Goal: Transaction & Acquisition: Purchase product/service

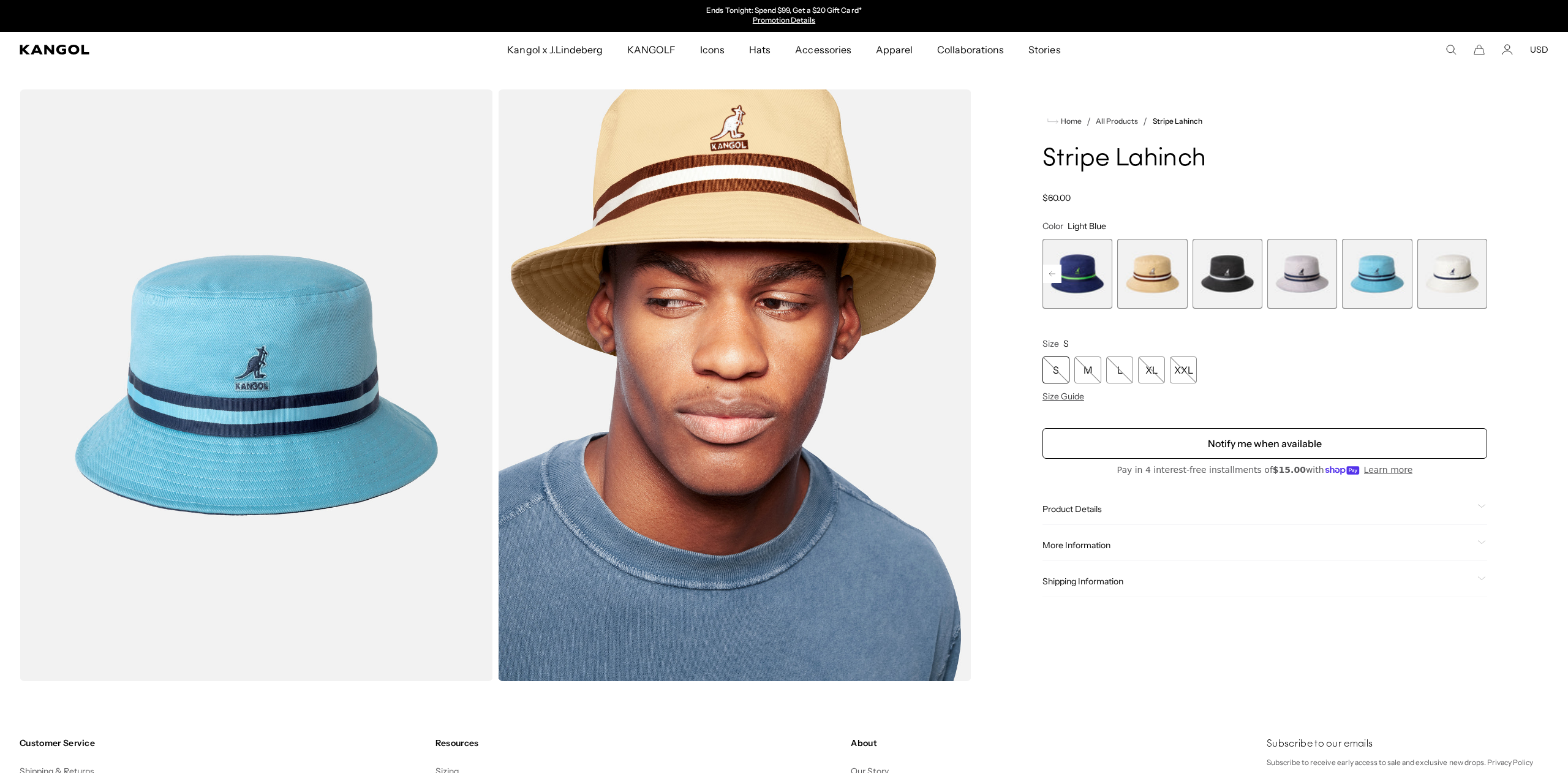
click at [1447, 195] on div "Regular price $60.00 Regular price Sale price $60.00" at bounding box center [1265, 197] width 445 height 11
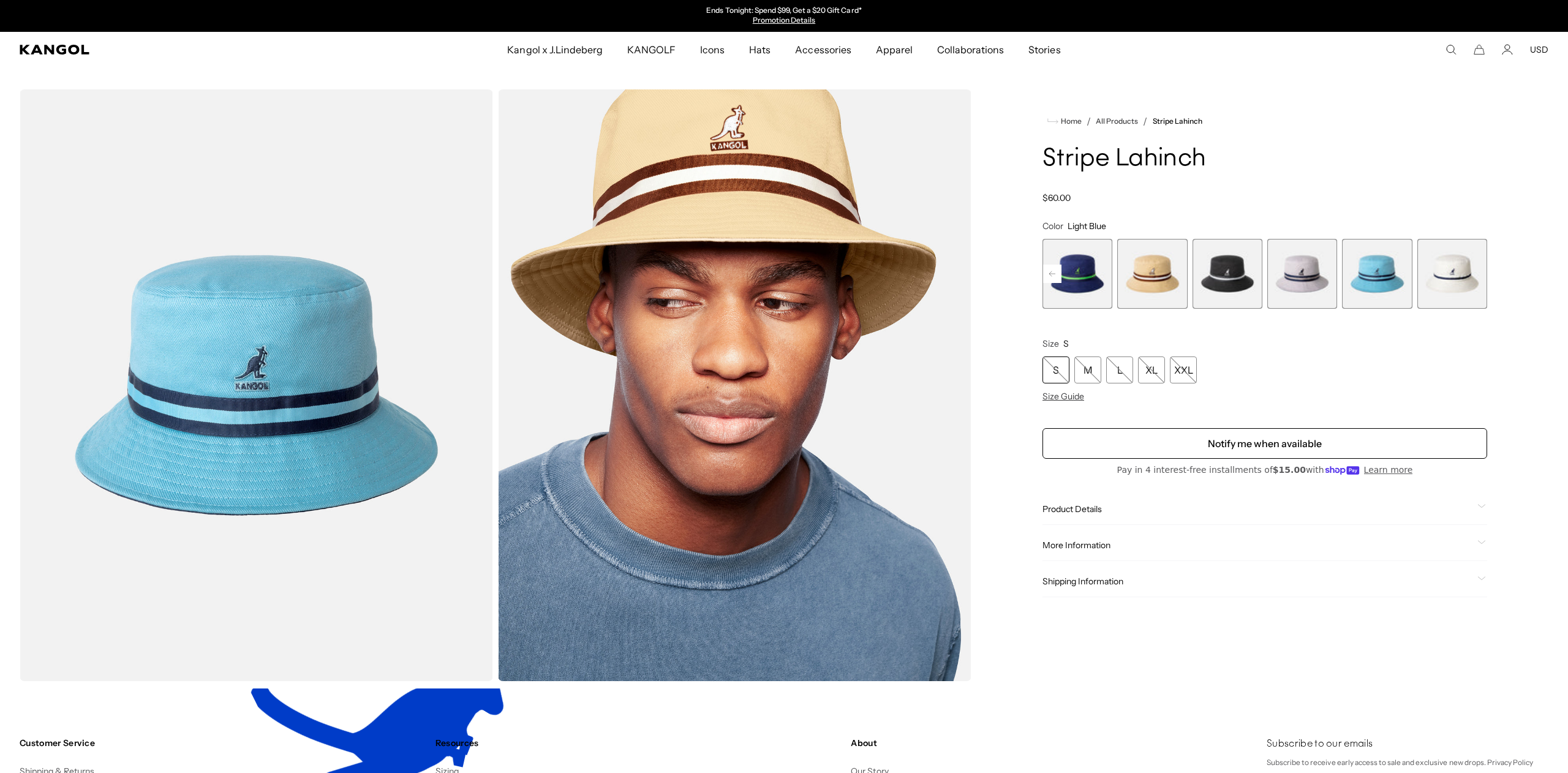
click at [1460, 267] on span "9 of 9" at bounding box center [1452, 274] width 70 height 70
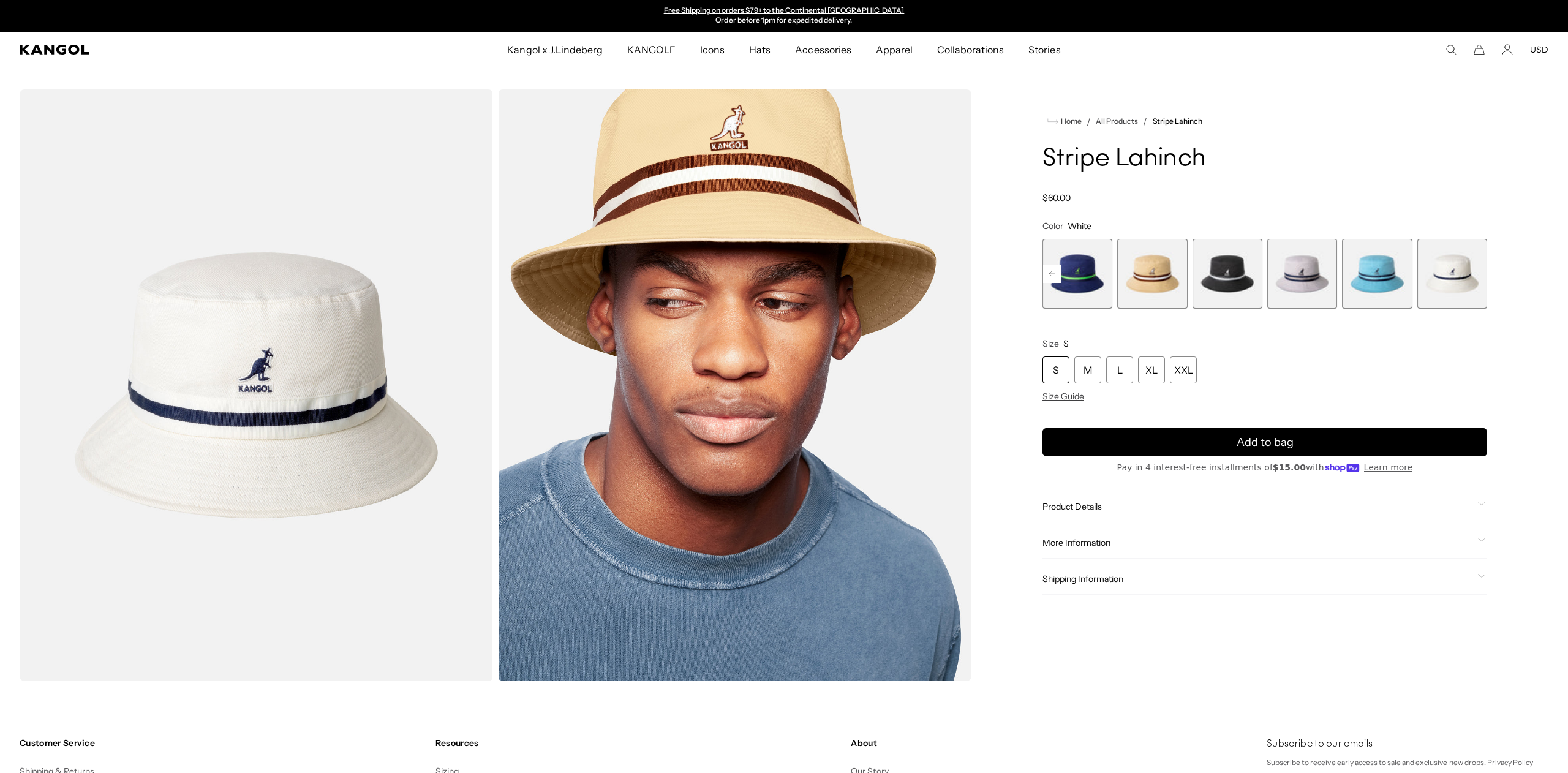
scroll to position [1, 0]
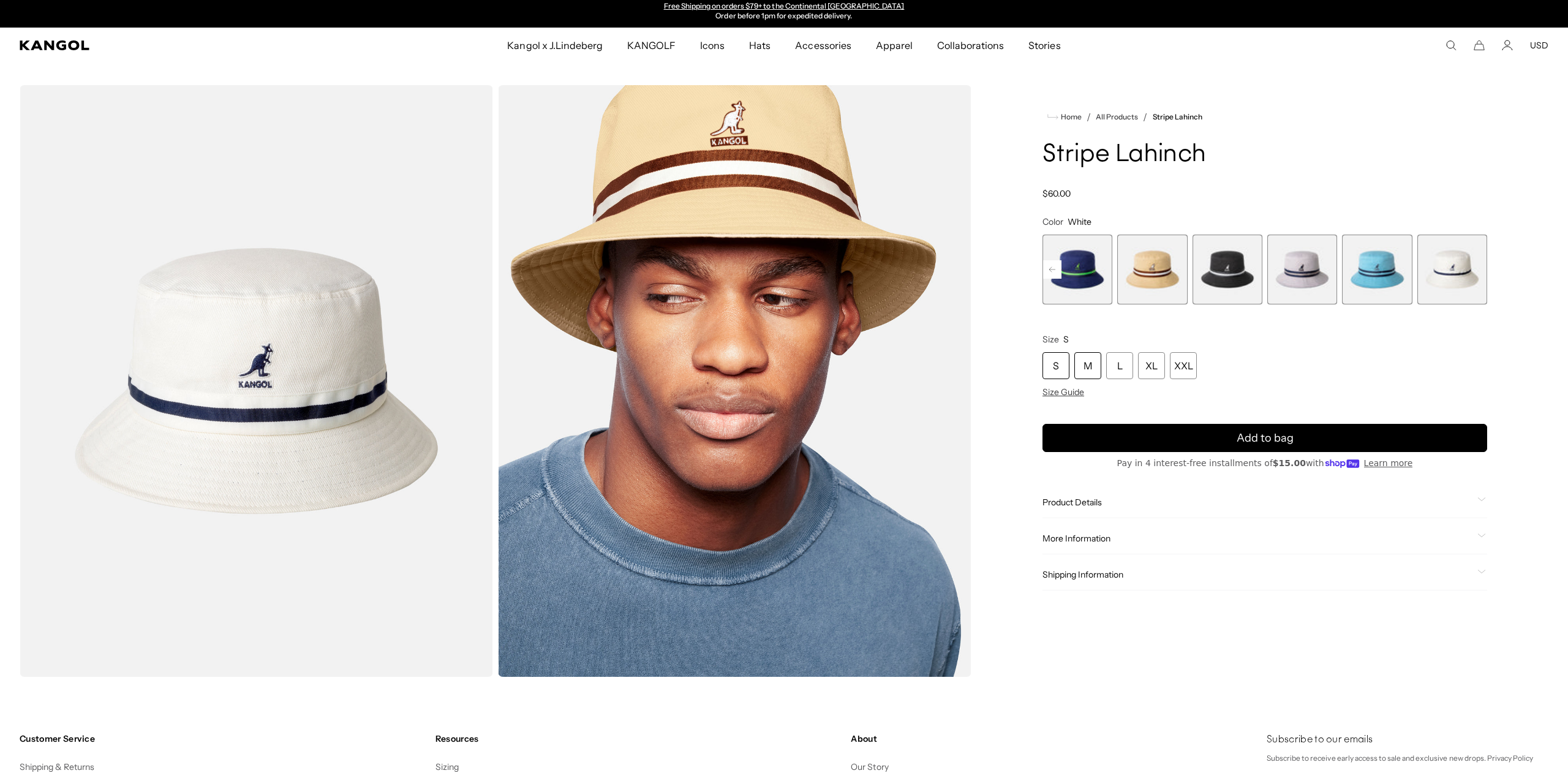
click at [1085, 363] on div "M" at bounding box center [1087, 365] width 27 height 27
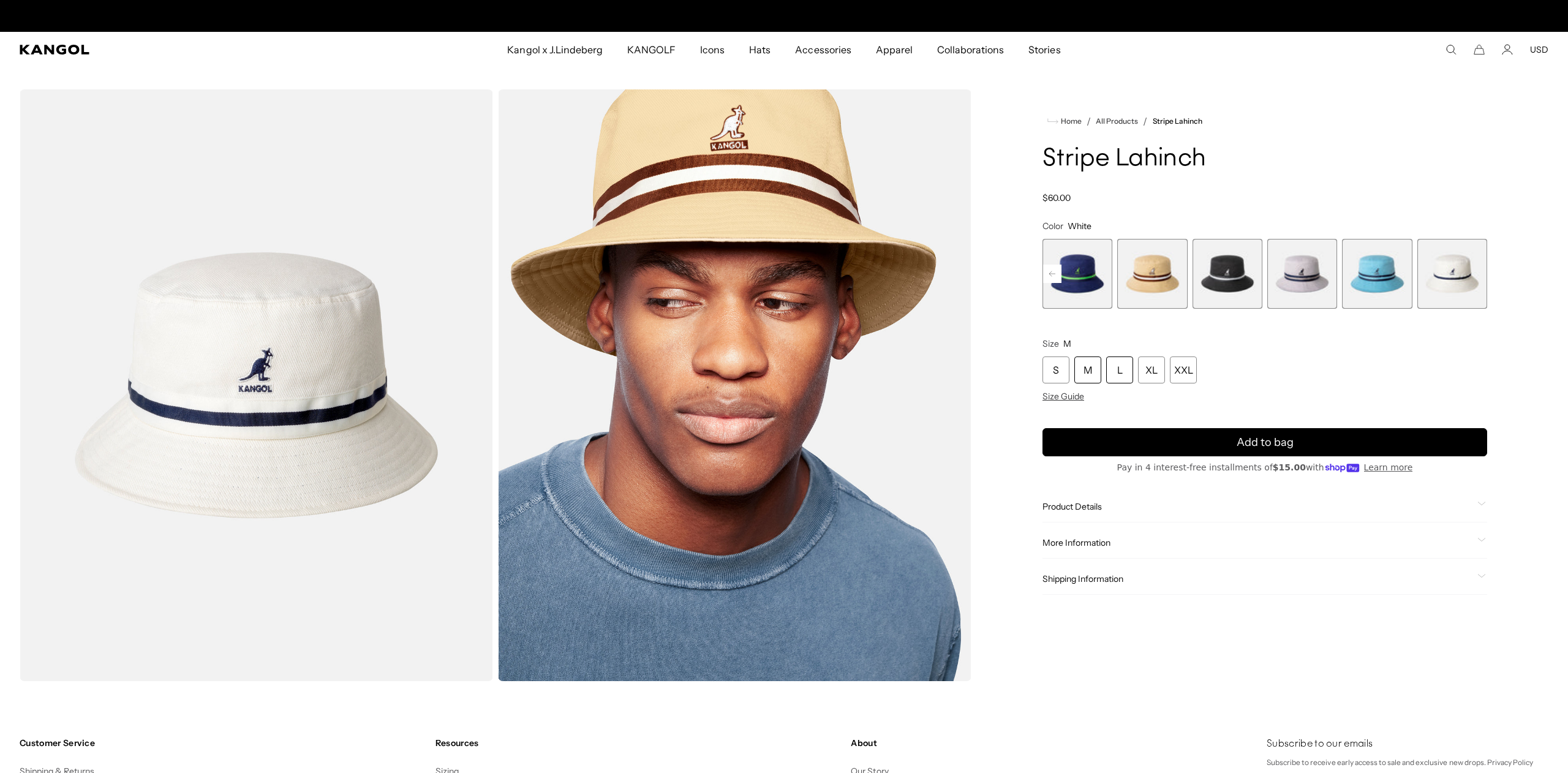
scroll to position [0, 253]
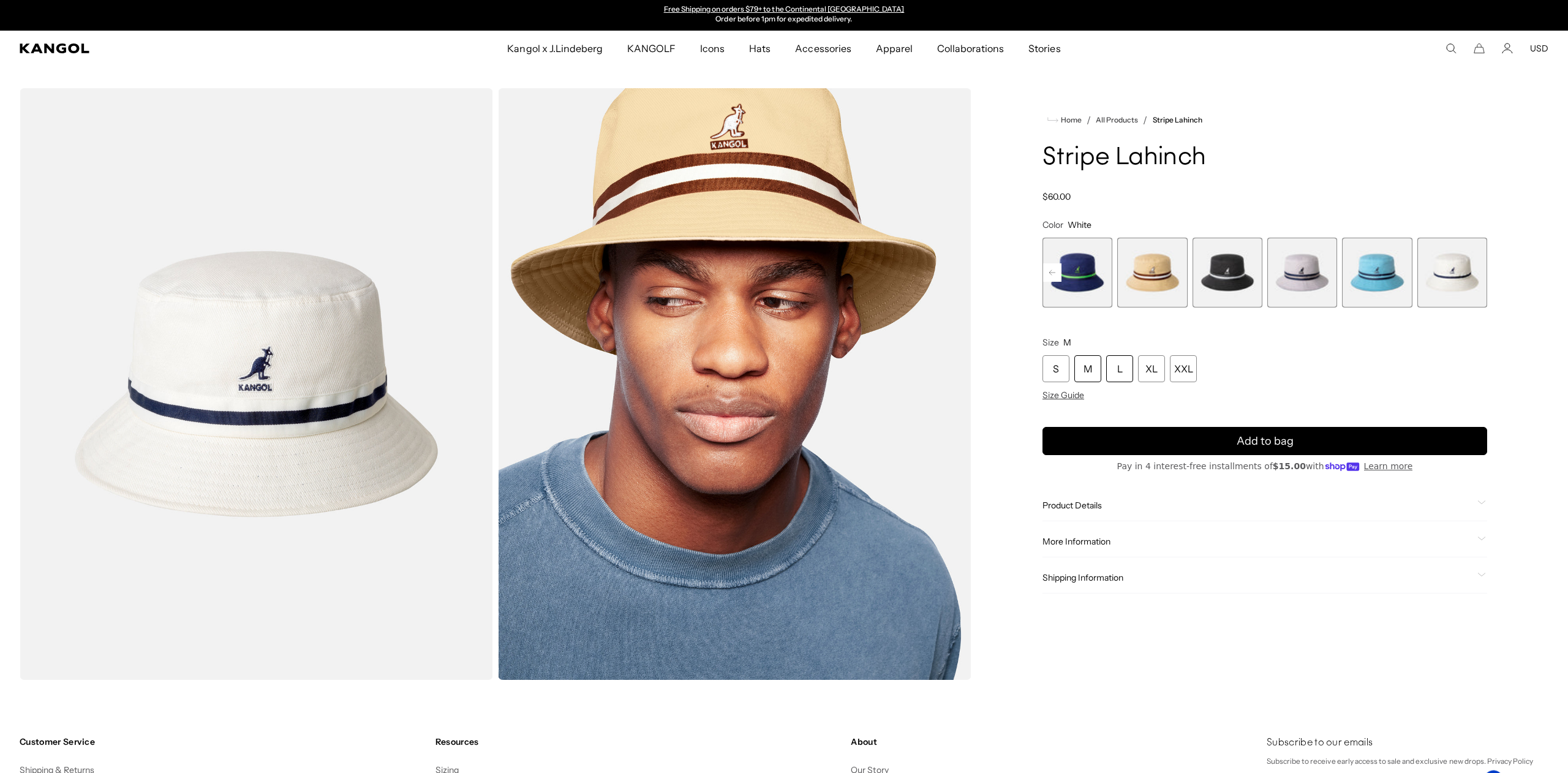
click at [1114, 375] on div "L" at bounding box center [1119, 368] width 27 height 27
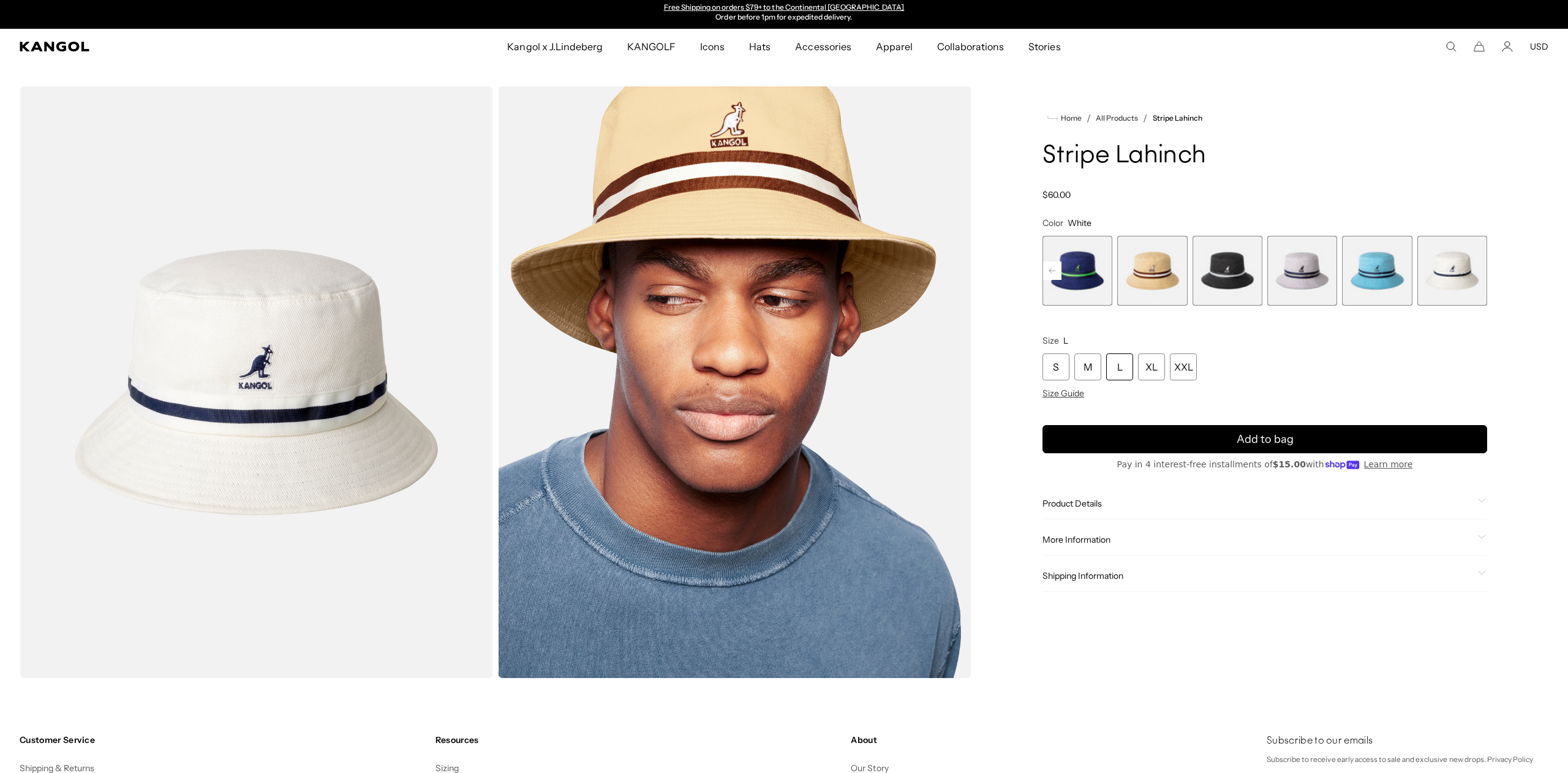
drag, startPoint x: 1119, startPoint y: 374, endPoint x: 1089, endPoint y: 380, distance: 30.6
click at [1119, 374] on div "L" at bounding box center [1119, 367] width 27 height 27
click at [1116, 501] on span "Product Details" at bounding box center [1257, 503] width 430 height 11
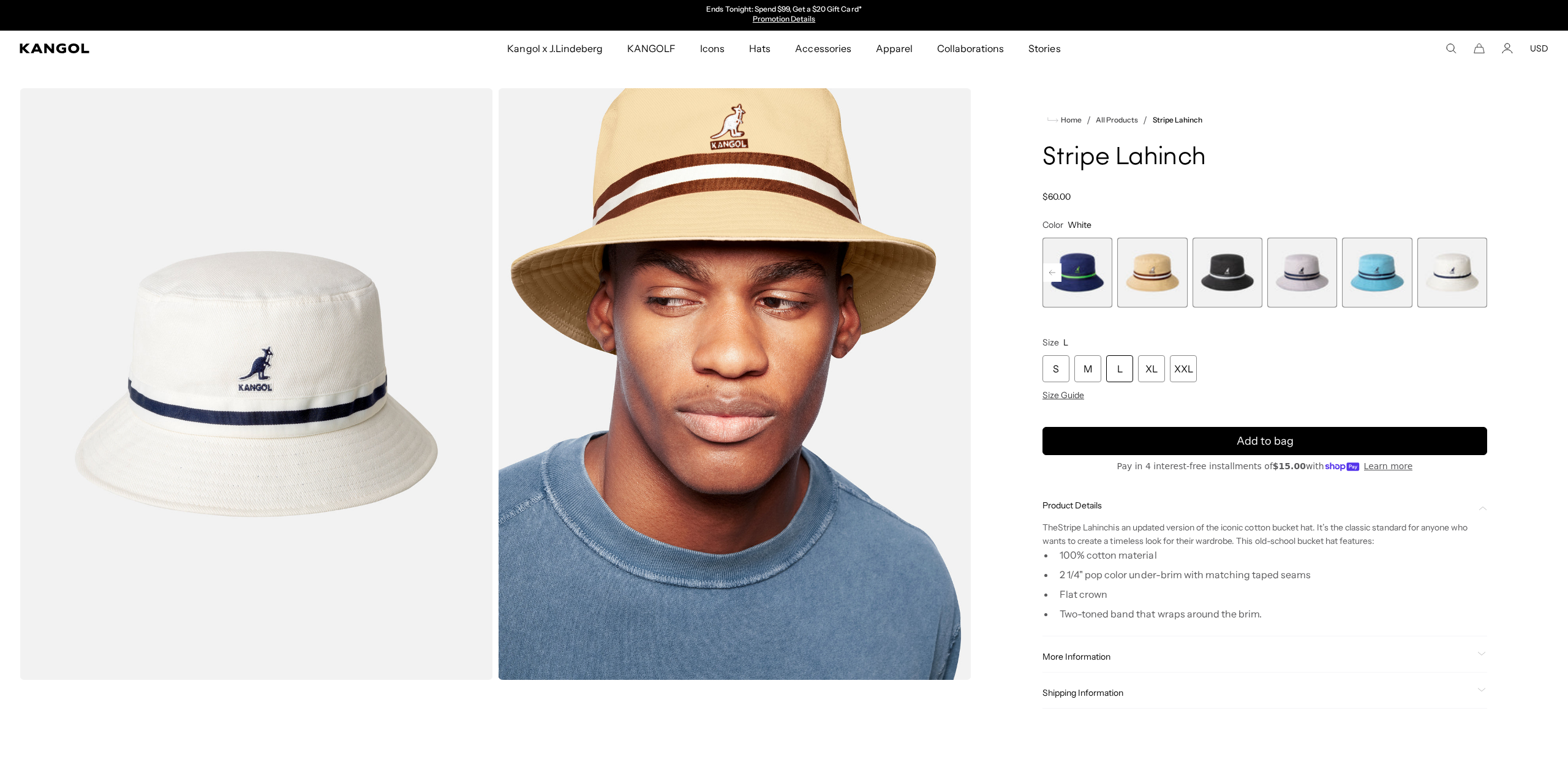
click at [1122, 369] on div "L" at bounding box center [1119, 368] width 27 height 27
click at [1124, 369] on div "L" at bounding box center [1119, 368] width 27 height 27
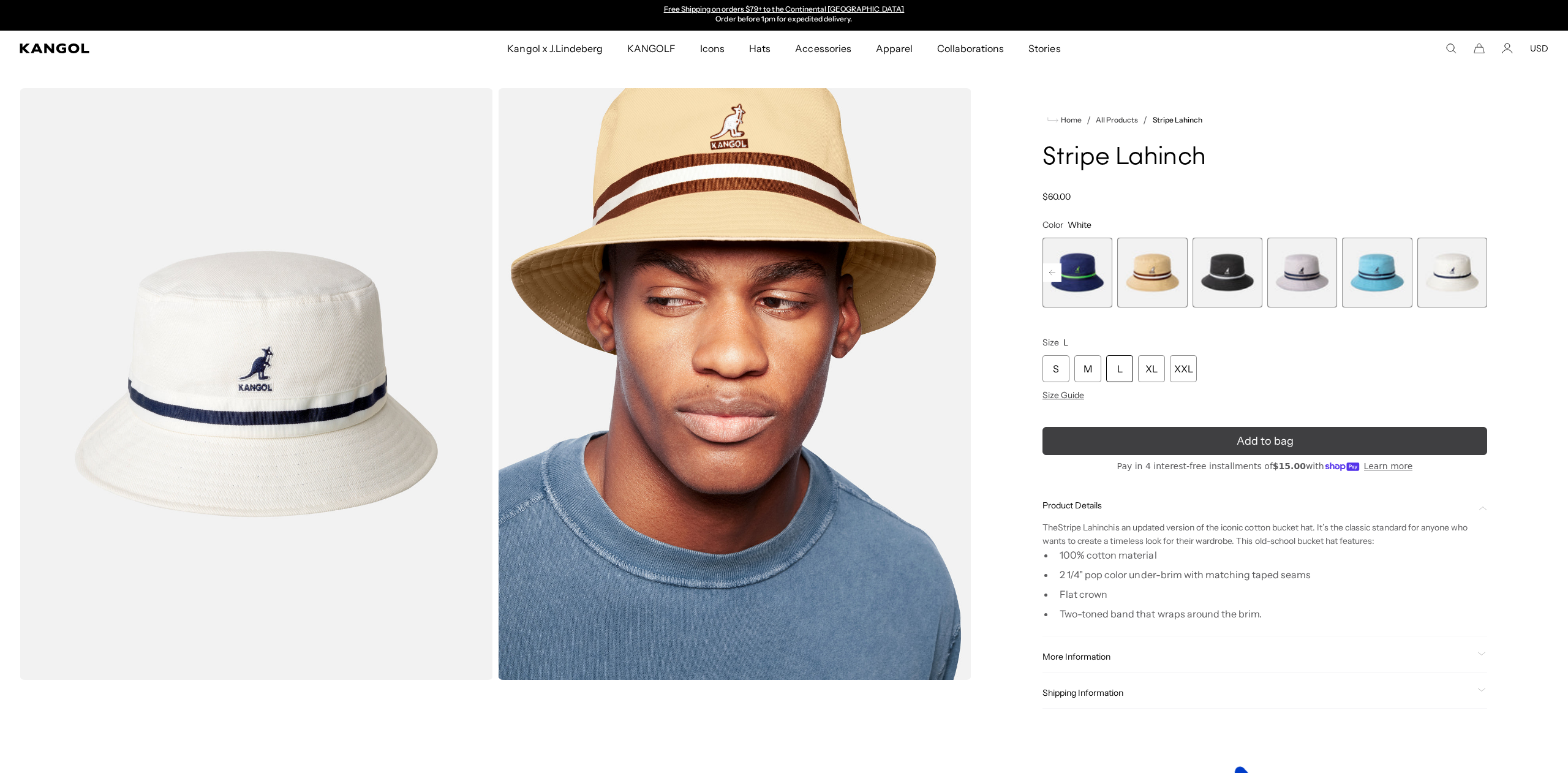
click at [1294, 439] on button "Add to bag" at bounding box center [1265, 441] width 445 height 28
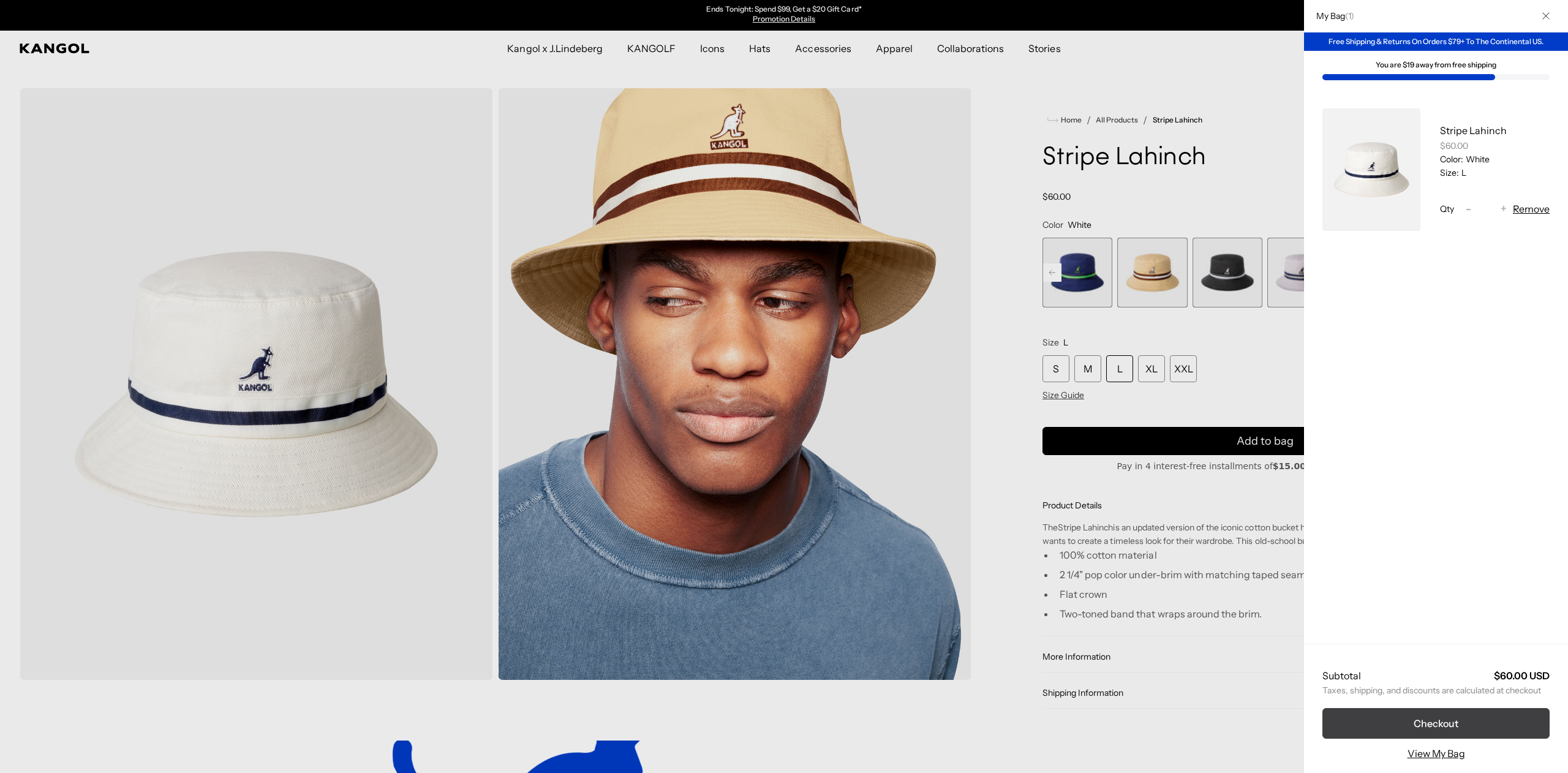
click at [1457, 727] on button "Checkout" at bounding box center [1436, 723] width 227 height 30
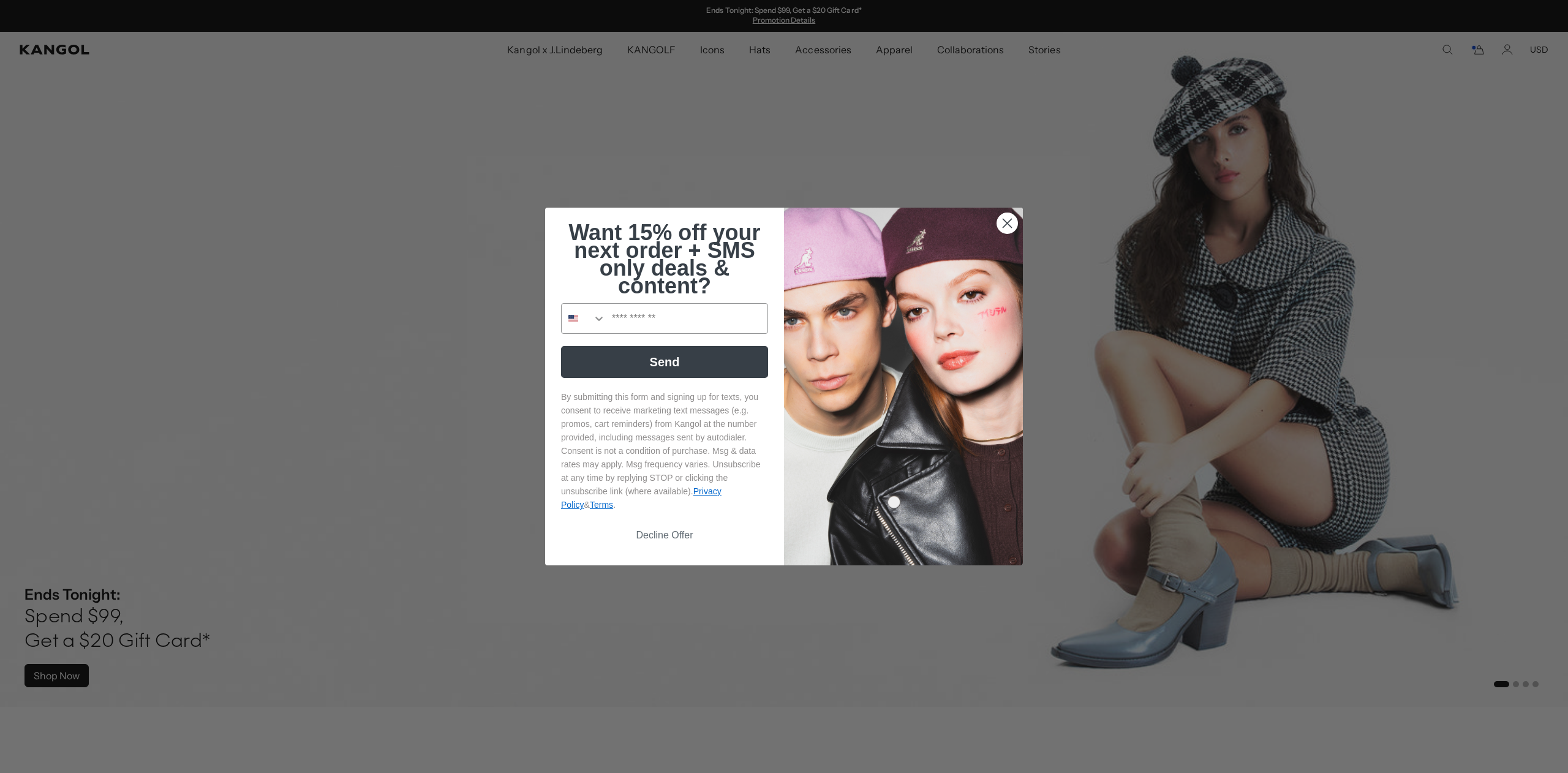
scroll to position [1, 0]
click at [1003, 225] on icon "Close dialog" at bounding box center [1008, 224] width 9 height 9
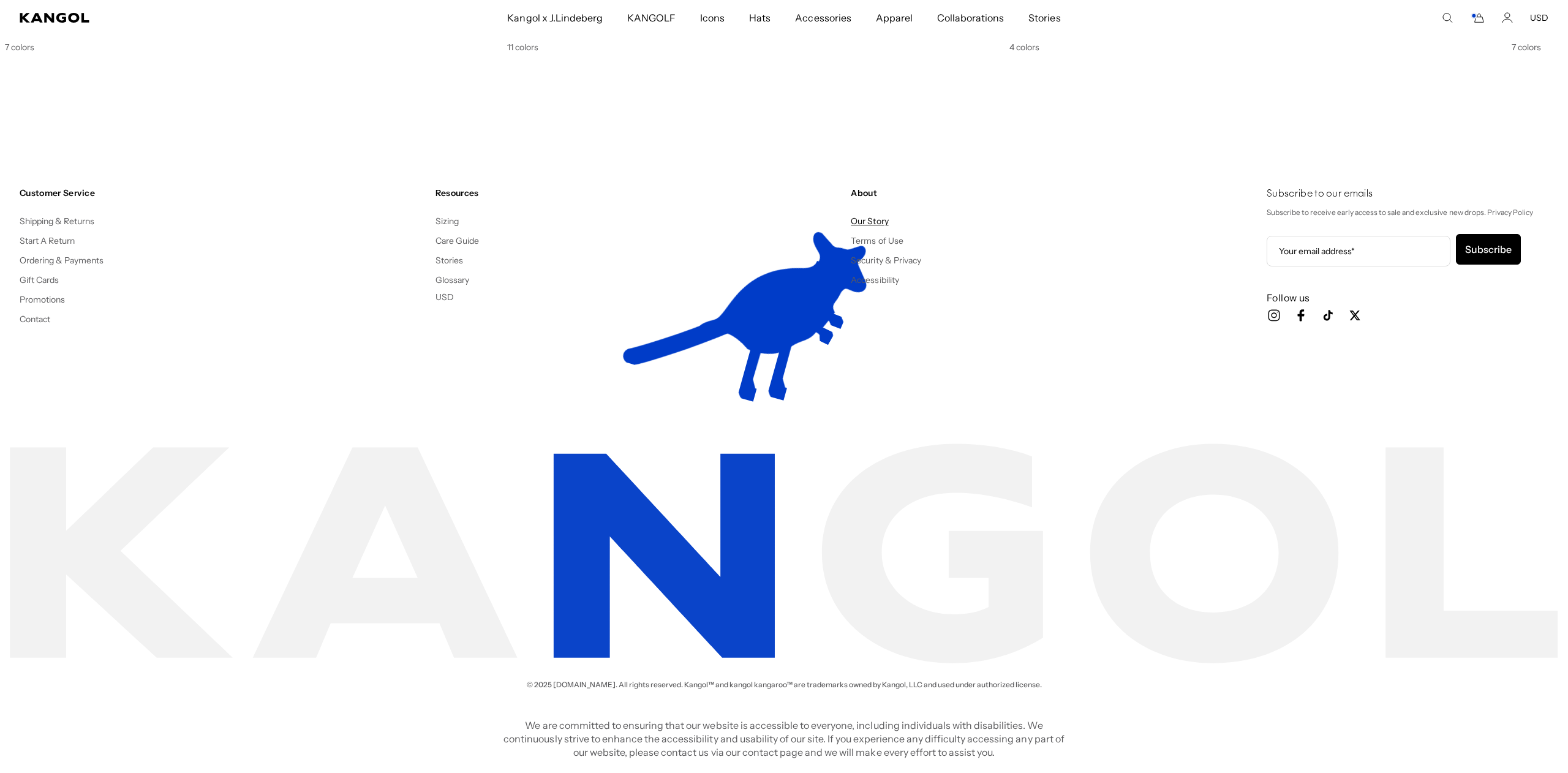
scroll to position [0, 0]
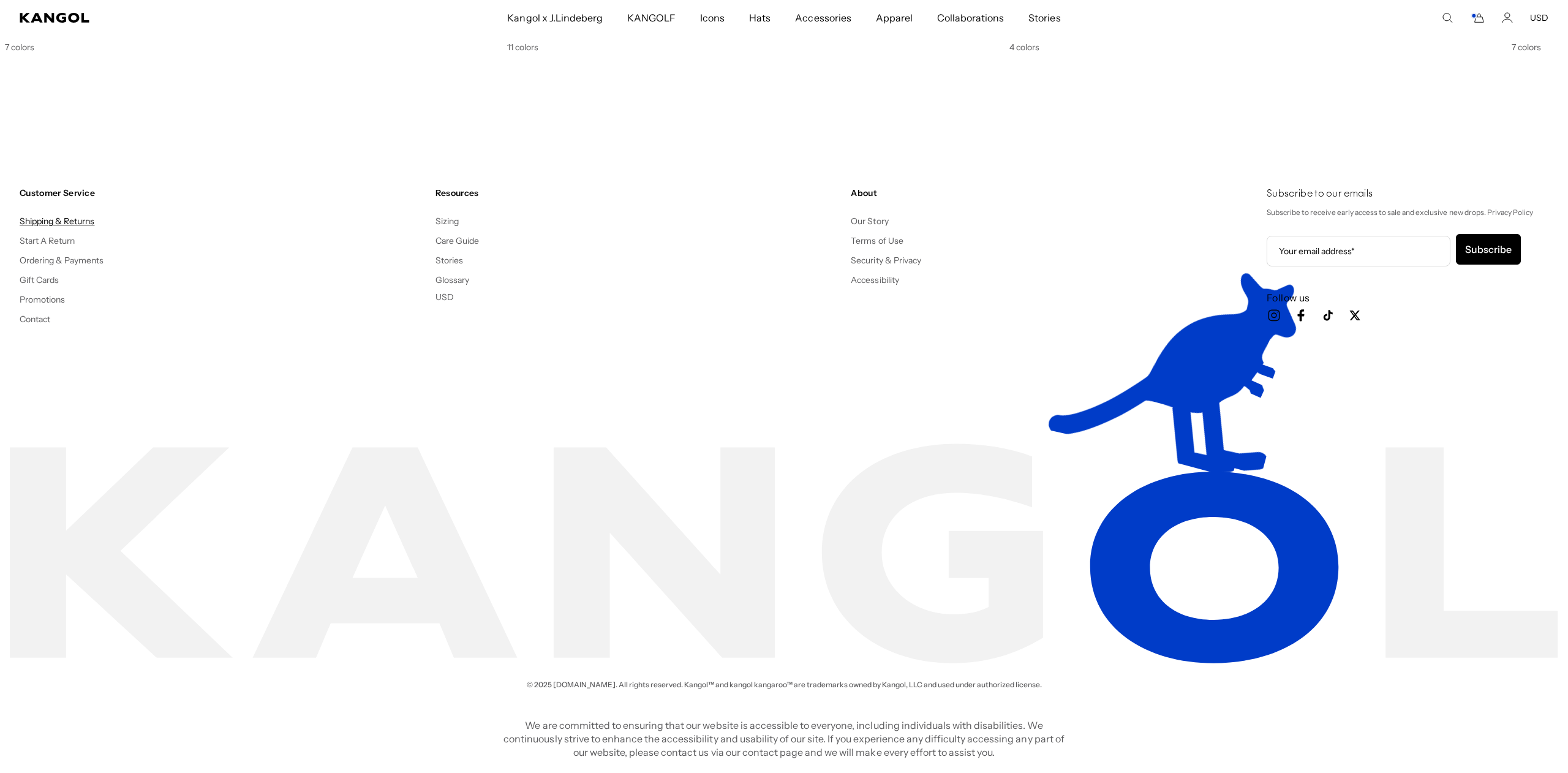
click at [62, 221] on link "Shipping & Returns" at bounding box center [57, 221] width 75 height 11
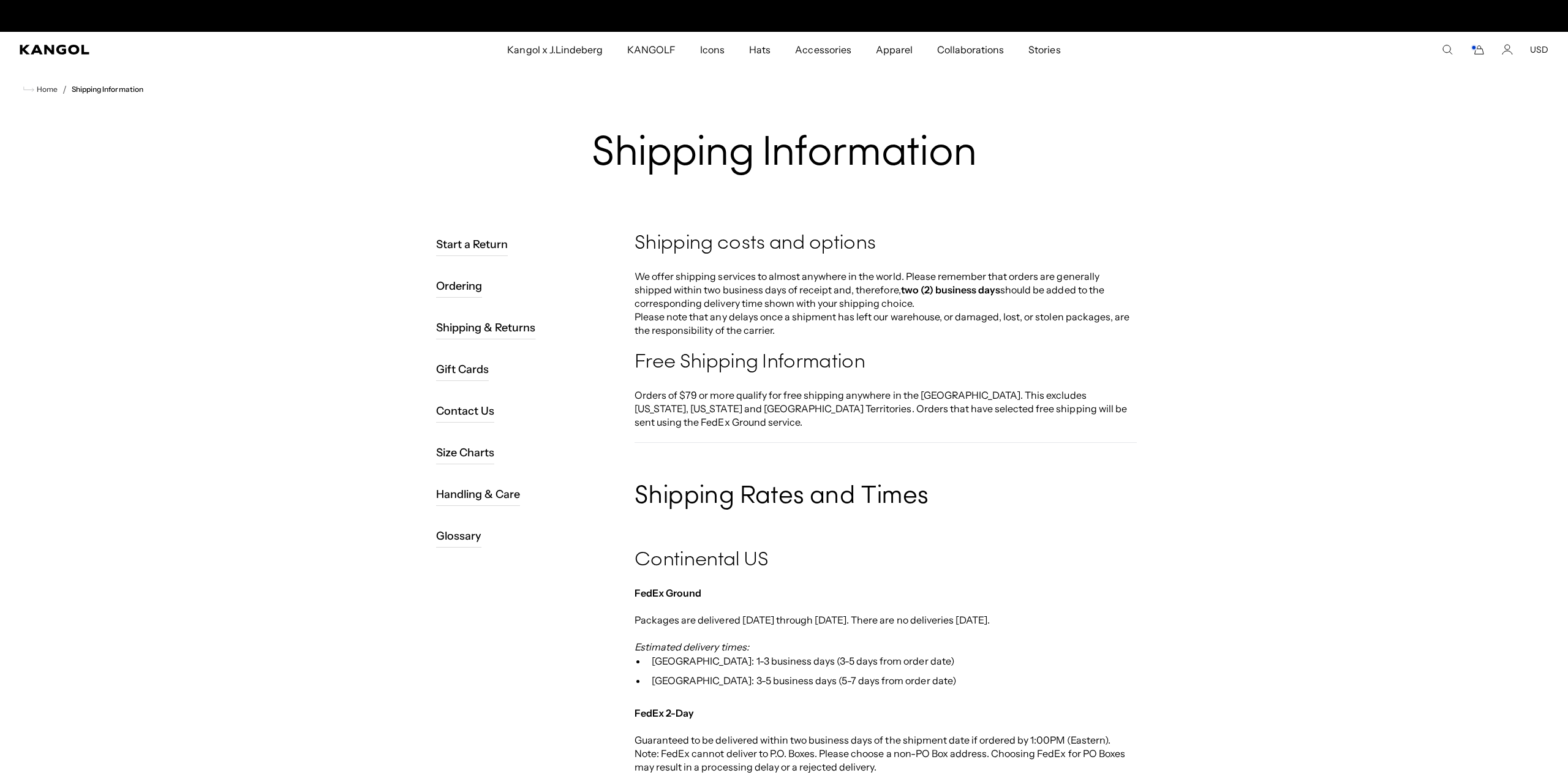
scroll to position [0, 253]
click at [777, 280] on p "We offer shipping services to almost anywhere in the world. Please remember tha…" at bounding box center [886, 303] width 502 height 68
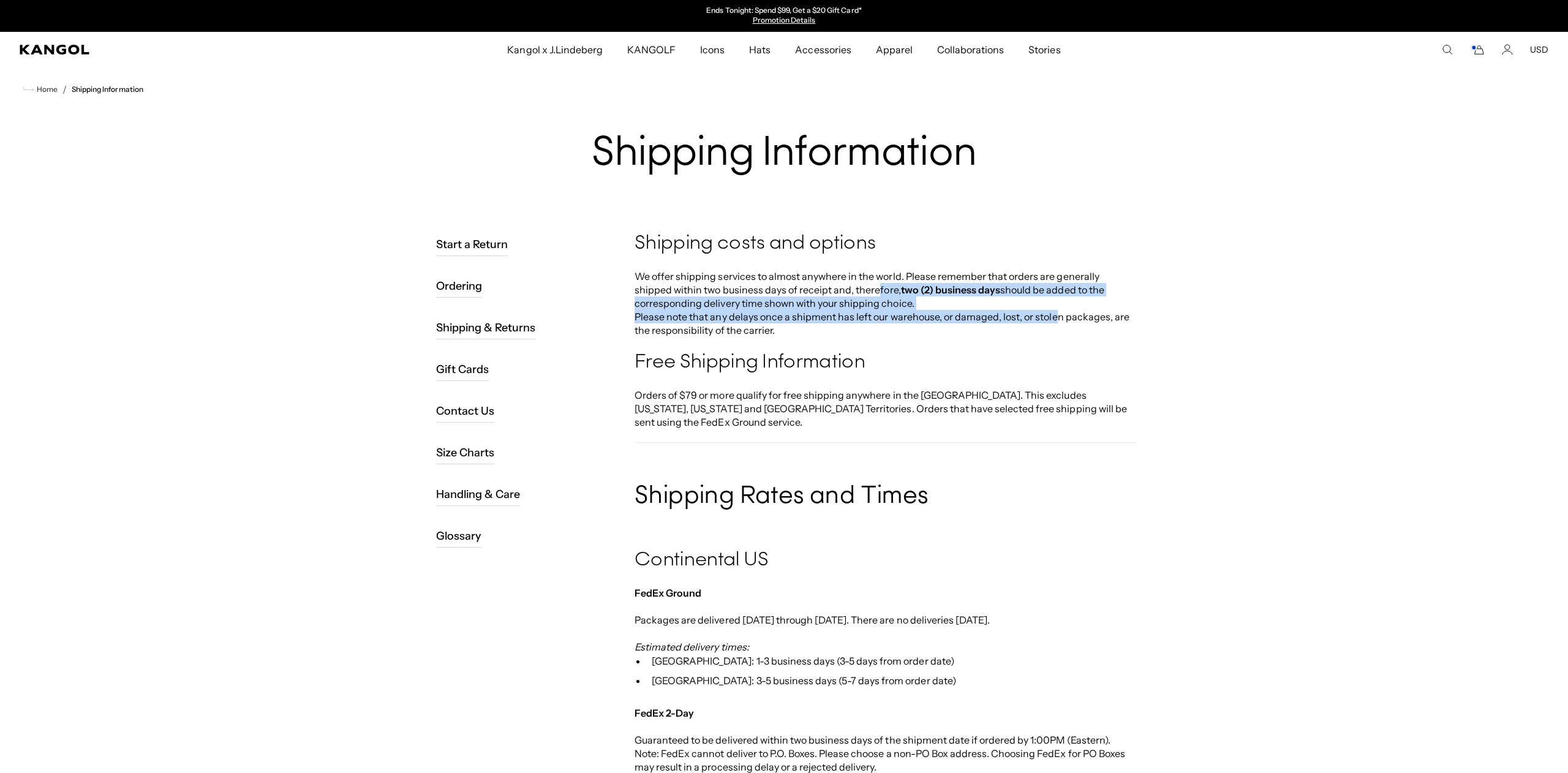
drag, startPoint x: 861, startPoint y: 294, endPoint x: 1055, endPoint y: 313, distance: 194.9
click at [1055, 313] on p "We offer shipping services to almost anywhere in the world. Please remember tha…" at bounding box center [886, 303] width 502 height 68
drag, startPoint x: 1055, startPoint y: 313, endPoint x: 1029, endPoint y: 285, distance: 38.2
click at [1055, 313] on p "We offer shipping services to almost anywhere in the world. Please remember tha…" at bounding box center [886, 303] width 502 height 68
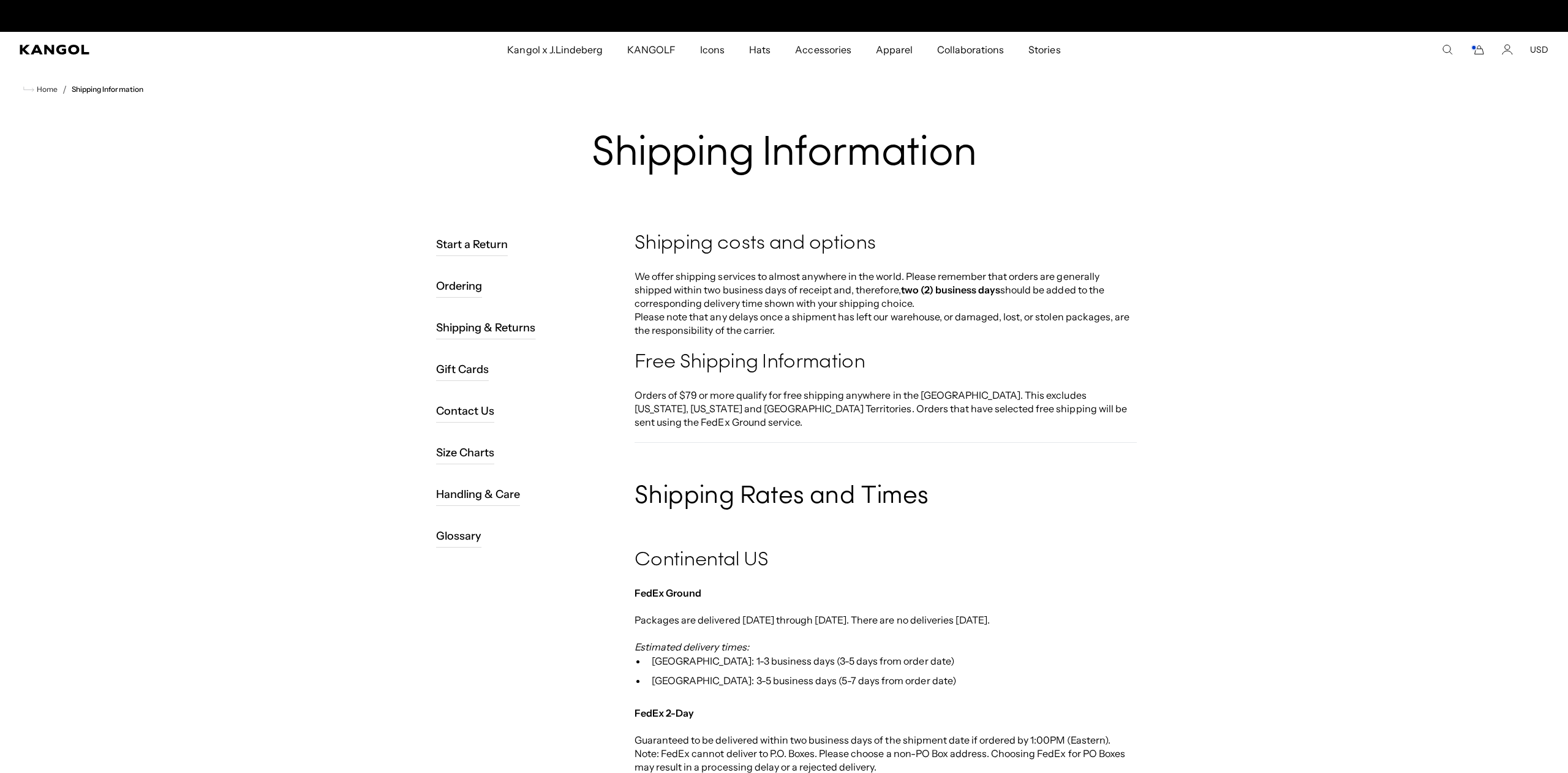
scroll to position [0, 253]
drag, startPoint x: 661, startPoint y: 292, endPoint x: 910, endPoint y: 294, distance: 249.0
click at [910, 294] on p "We offer shipping services to almost anywhere in the world. Please remember tha…" at bounding box center [886, 303] width 502 height 68
click at [910, 294] on strong "two (2) business days" at bounding box center [951, 290] width 100 height 12
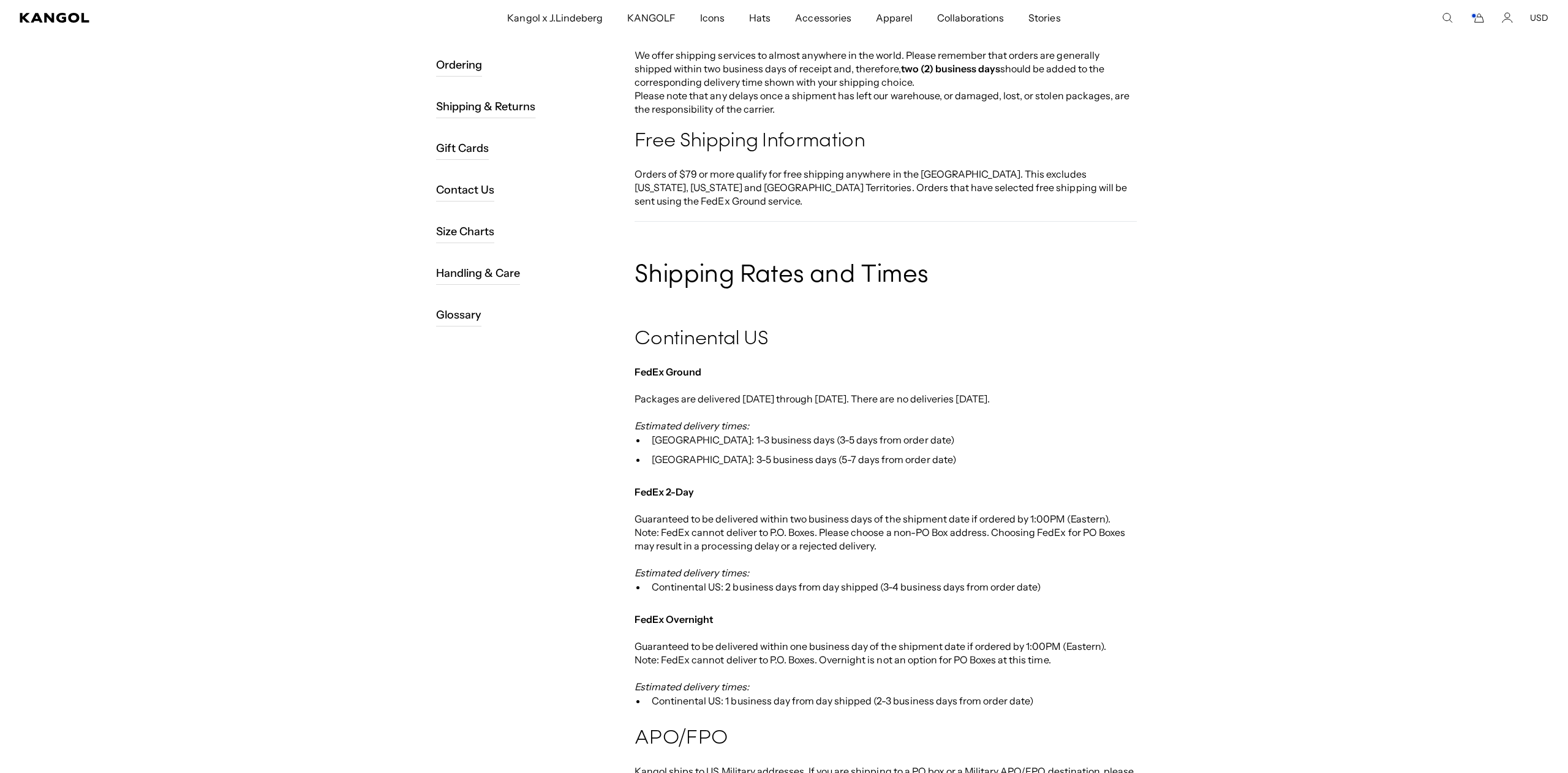
drag, startPoint x: 677, startPoint y: 385, endPoint x: 1044, endPoint y: 385, distance: 367.0
click at [1044, 392] on p "Packages are delivered Monday through Friday. There are no deliveries on Saturd…" at bounding box center [886, 398] width 502 height 14
click at [656, 433] on li "East Coast: 1-3 business days (3-5 days from order date)" at bounding box center [891, 440] width 490 height 15
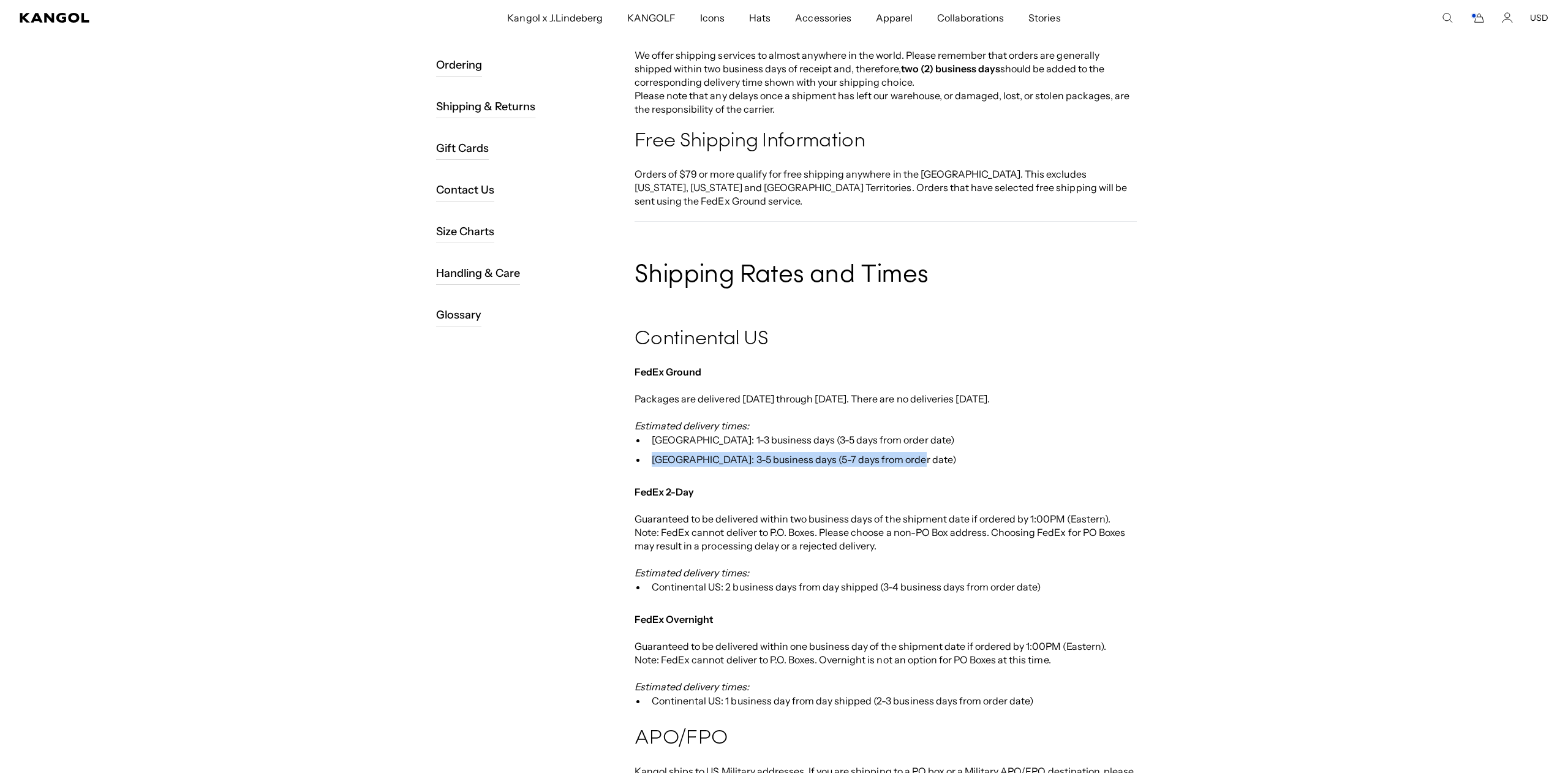
drag, startPoint x: 653, startPoint y: 443, endPoint x: 906, endPoint y: 451, distance: 253.1
click at [907, 452] on li "West Coast: 3-5 business days (5-7 days from order date)" at bounding box center [891, 459] width 490 height 15
click at [918, 454] on li "West Coast: 3-5 business days (5-7 days from order date)" at bounding box center [891, 461] width 490 height 15
